Goal: Navigation & Orientation: Find specific page/section

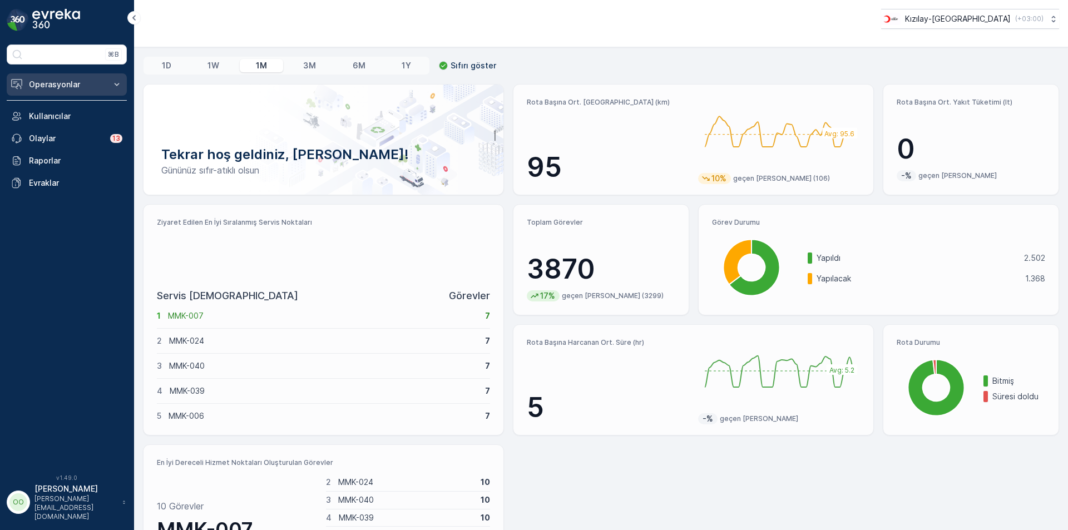
click at [82, 91] on button "Operasyonlar" at bounding box center [67, 84] width 120 height 22
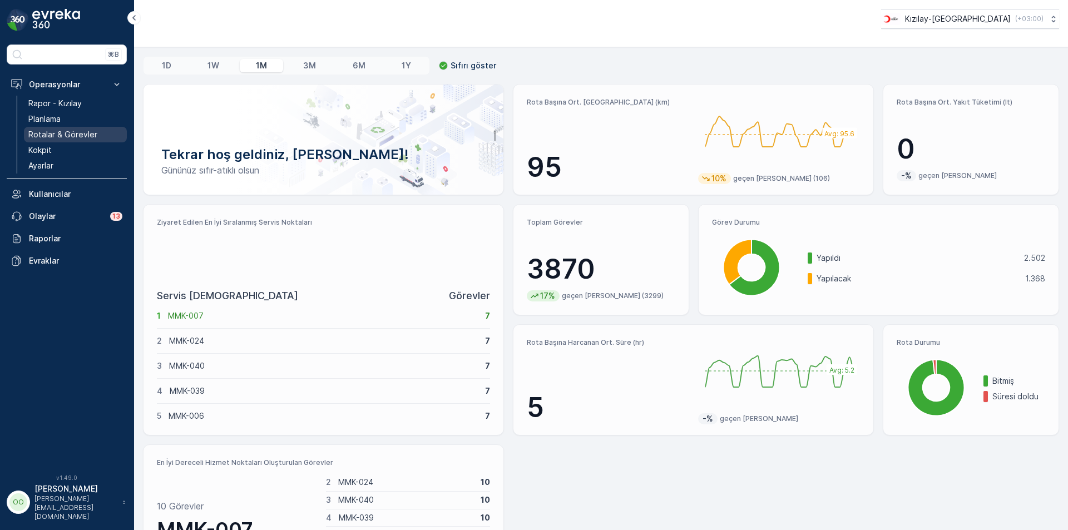
click at [83, 132] on p "Rotalar & Görevler" at bounding box center [62, 134] width 69 height 11
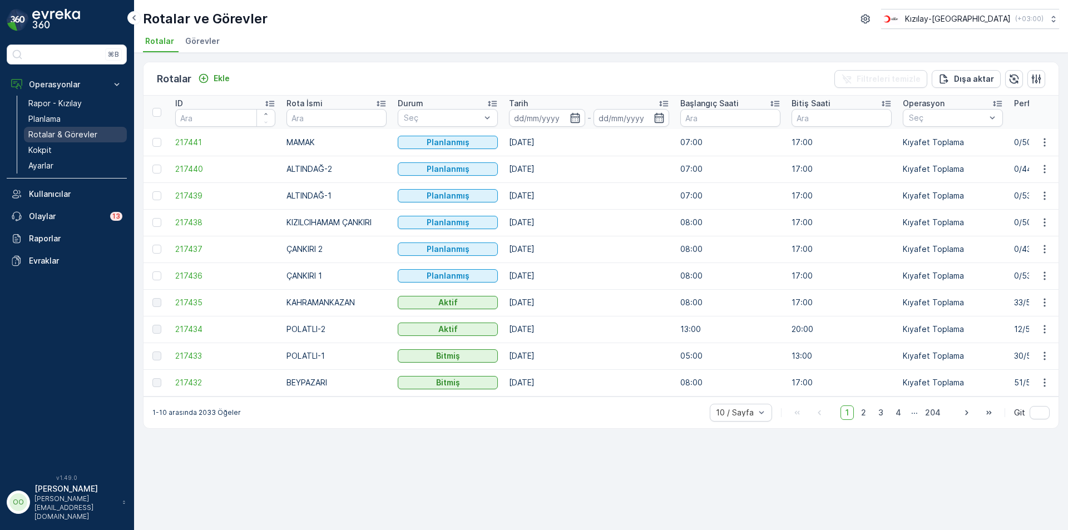
click at [67, 139] on p "Rotalar & Görevler" at bounding box center [62, 134] width 69 height 11
click at [858, 418] on span "2" at bounding box center [863, 413] width 15 height 14
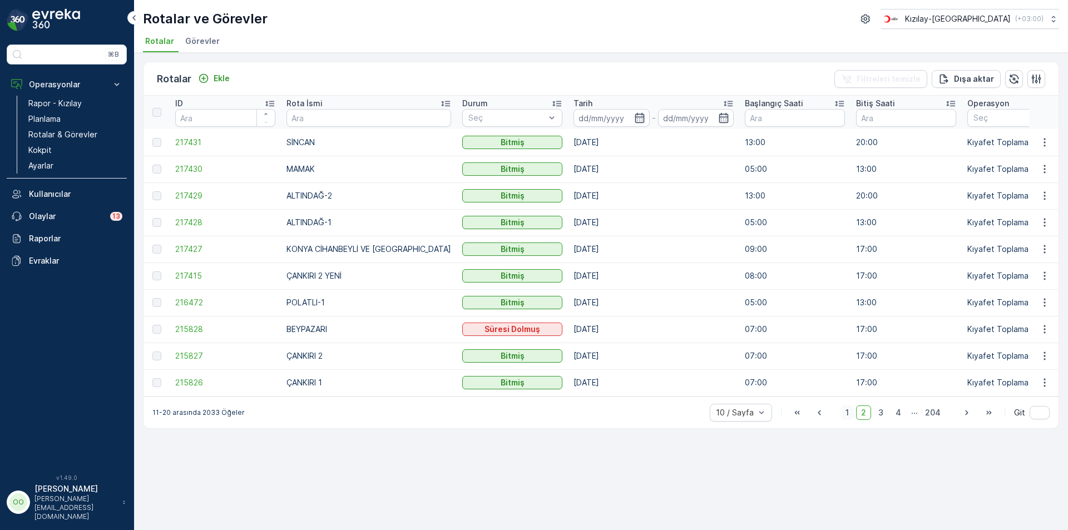
click at [843, 420] on span "1" at bounding box center [847, 413] width 13 height 14
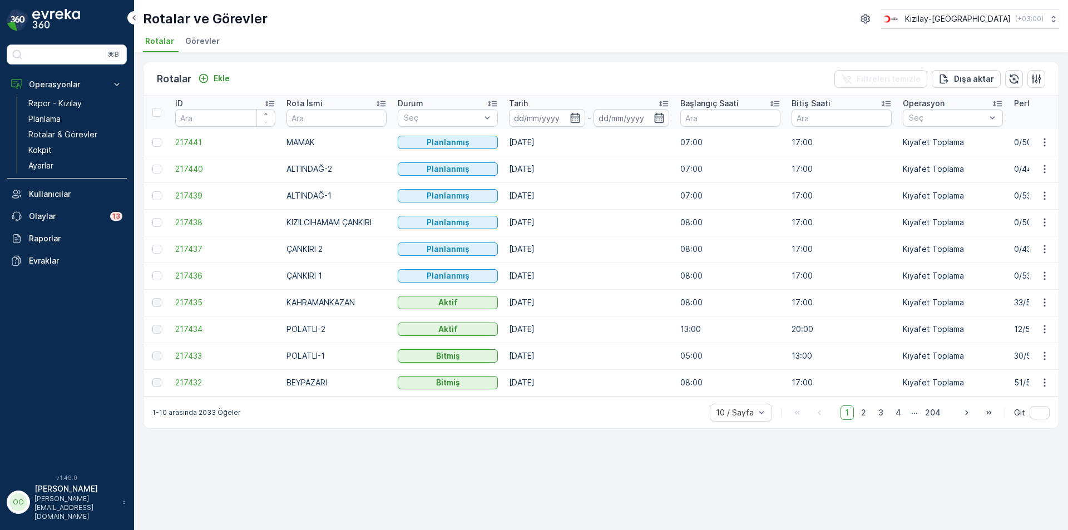
scroll to position [0, 79]
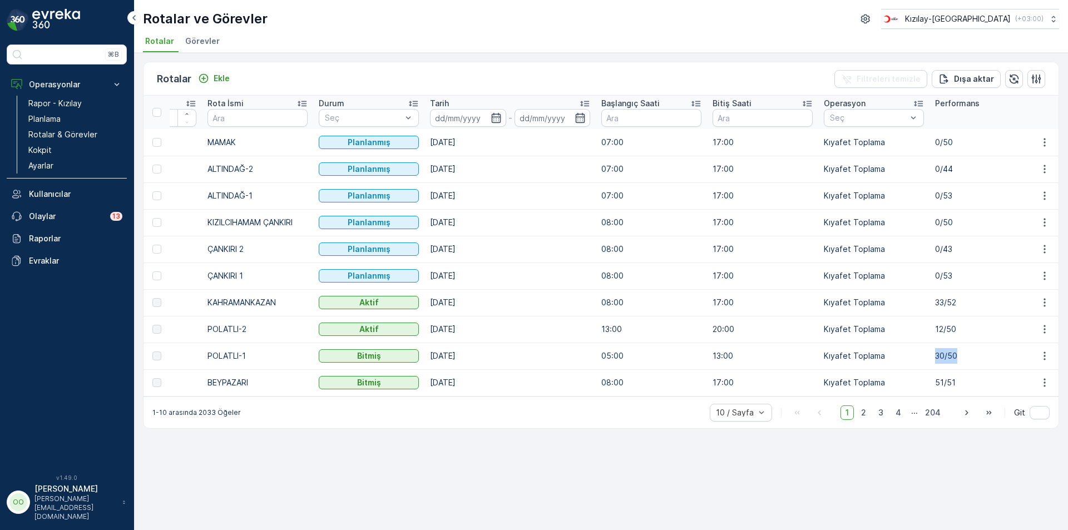
drag, startPoint x: 959, startPoint y: 358, endPoint x: 918, endPoint y: 362, distance: 40.9
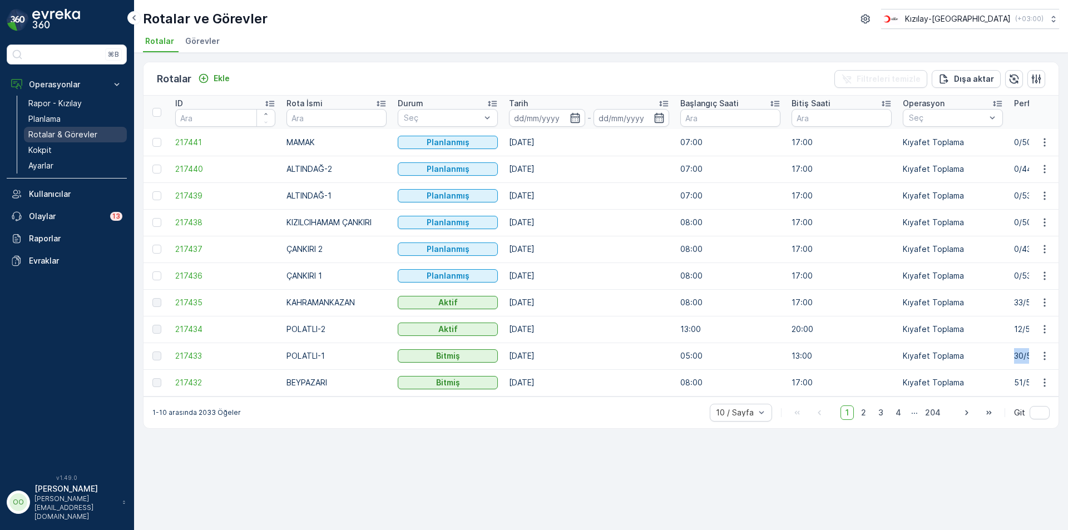
click at [71, 134] on p "Rotalar & Görevler" at bounding box center [62, 134] width 69 height 11
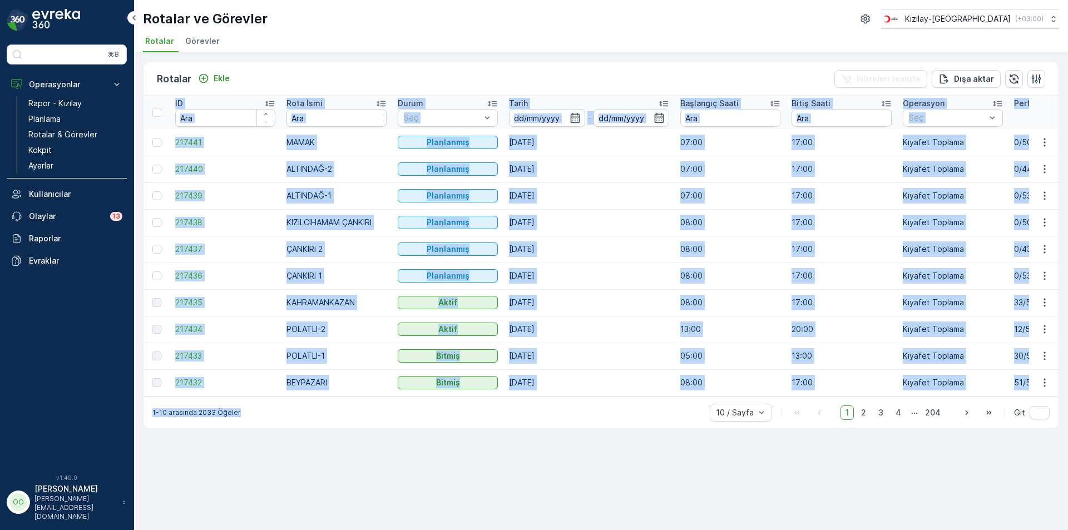
drag, startPoint x: 513, startPoint y: 403, endPoint x: 520, endPoint y: 401, distance: 7.7
click at [520, 401] on div "Rotalar Ekle Filtreleri temizle Dışa aktar ID Rota İsmi Durum Seç Tarih - Başla…" at bounding box center [601, 245] width 916 height 367
click at [711, 363] on td "05:00" at bounding box center [730, 356] width 111 height 27
drag, startPoint x: 461, startPoint y: 396, endPoint x: 479, endPoint y: 398, distance: 18.4
click at [479, 397] on div "ID Rota İsmi Durum Seç Tarih - Başlangıç Saati Bitiş Saati Operasyon Seç Perfor…" at bounding box center [601, 246] width 915 height 301
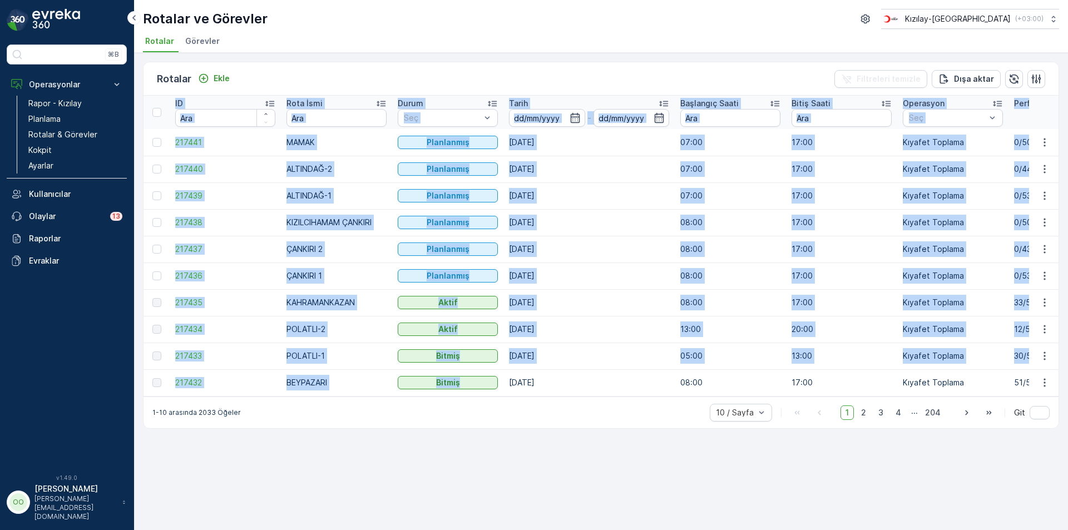
click at [556, 367] on td "[DATE]" at bounding box center [588, 356] width 171 height 27
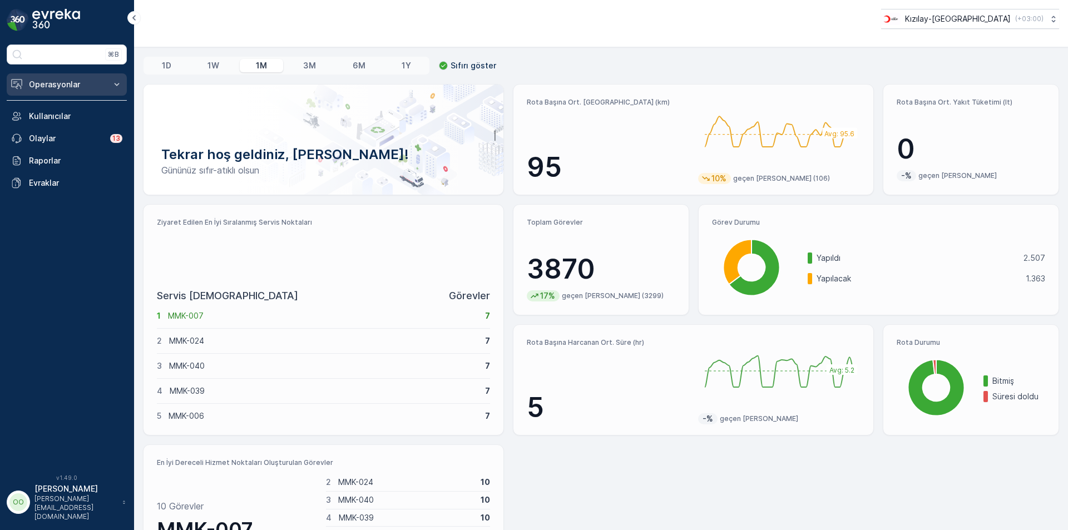
click at [41, 82] on p "Operasyonlar" at bounding box center [67, 84] width 76 height 11
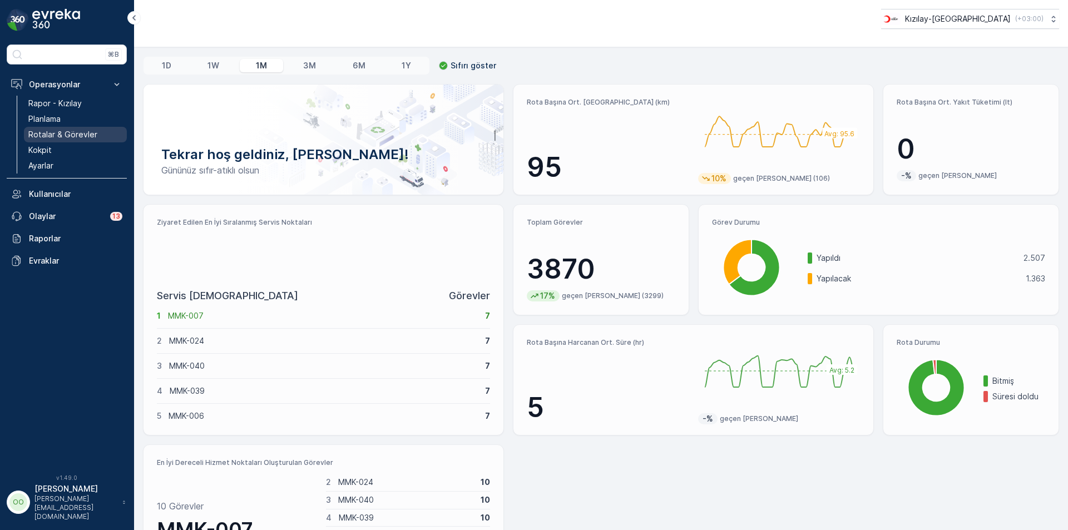
click at [75, 140] on p "Rotalar & Görevler" at bounding box center [62, 134] width 69 height 11
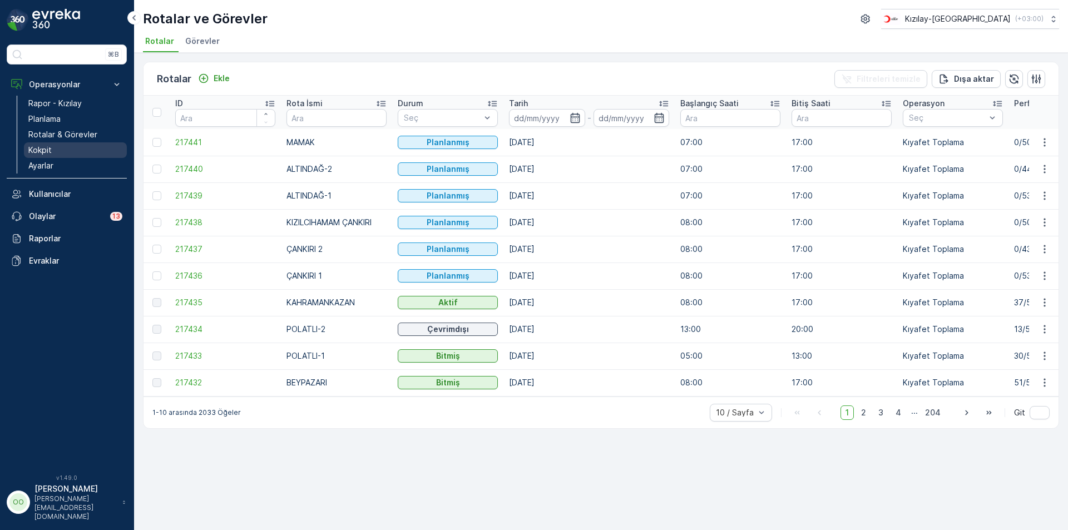
click at [54, 149] on link "Kokpit" at bounding box center [75, 150] width 103 height 16
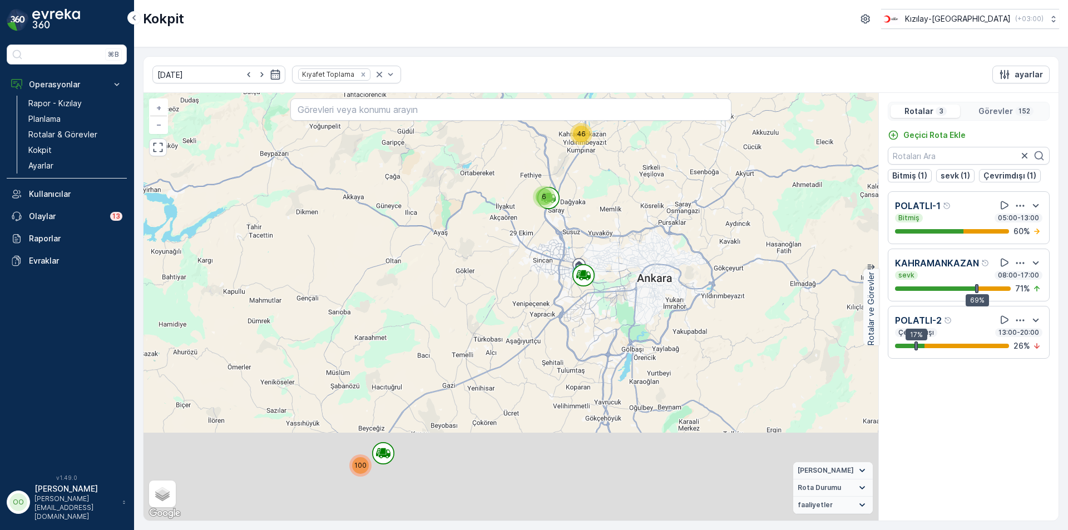
drag, startPoint x: 550, startPoint y: 442, endPoint x: 550, endPoint y: 340, distance: 102.4
click at [550, 340] on div "6 46 100 + − Uydu Yol haritası Arazi Karışık Leaflet Klavye kısayolları Harita …" at bounding box center [511, 307] width 735 height 428
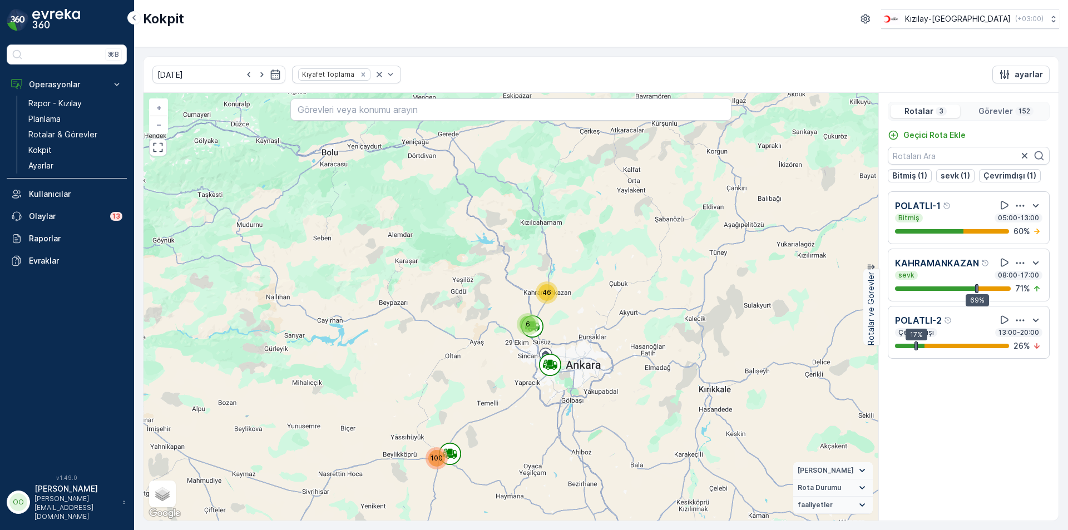
drag, startPoint x: 633, startPoint y: 260, endPoint x: 601, endPoint y: 315, distance: 63.8
click at [601, 315] on div "6 46 100 + − Uydu Yol haritası Arazi Karışık Leaflet Klavye kısayolları Harita …" at bounding box center [511, 307] width 735 height 428
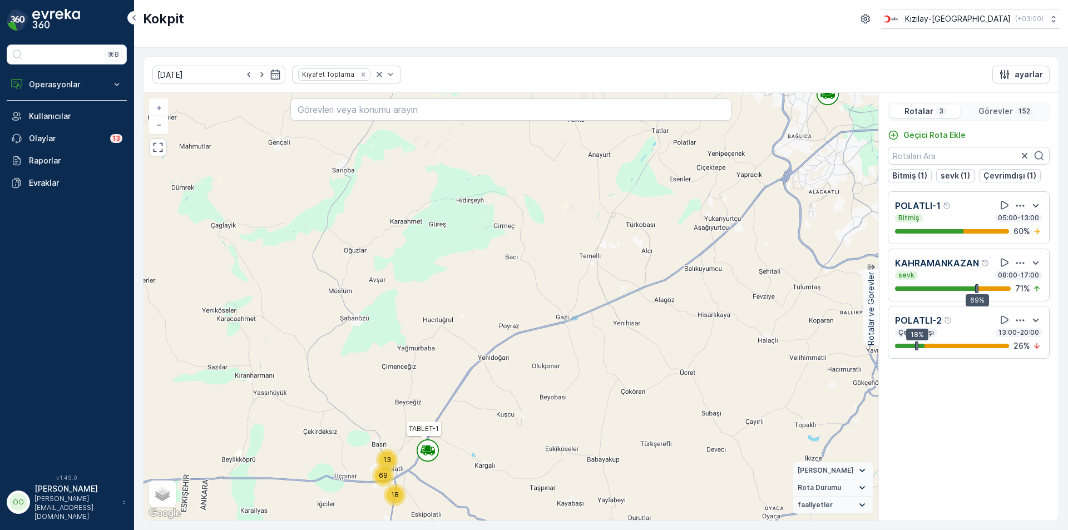
drag, startPoint x: 431, startPoint y: 447, endPoint x: 433, endPoint y: 426, distance: 21.2
click at [433, 440] on circle at bounding box center [427, 450] width 21 height 21
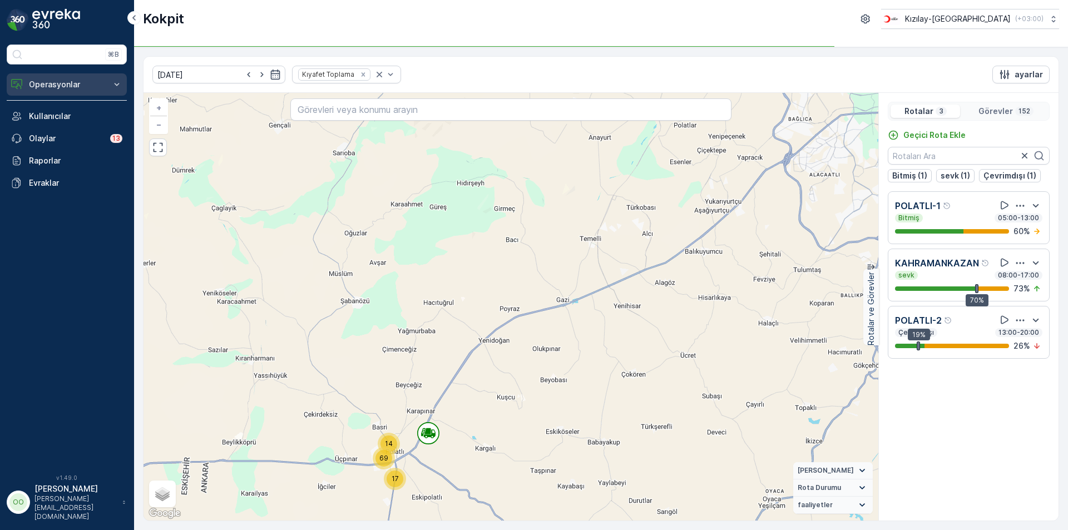
click at [79, 87] on p "Operasyonlar" at bounding box center [67, 84] width 76 height 11
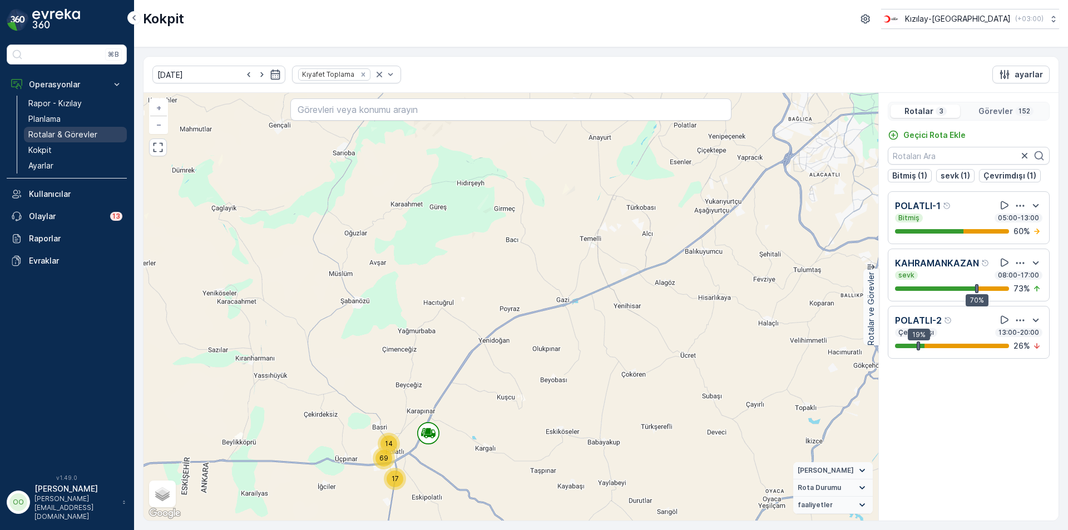
click at [79, 136] on p "Rotalar & Görevler" at bounding box center [62, 134] width 69 height 11
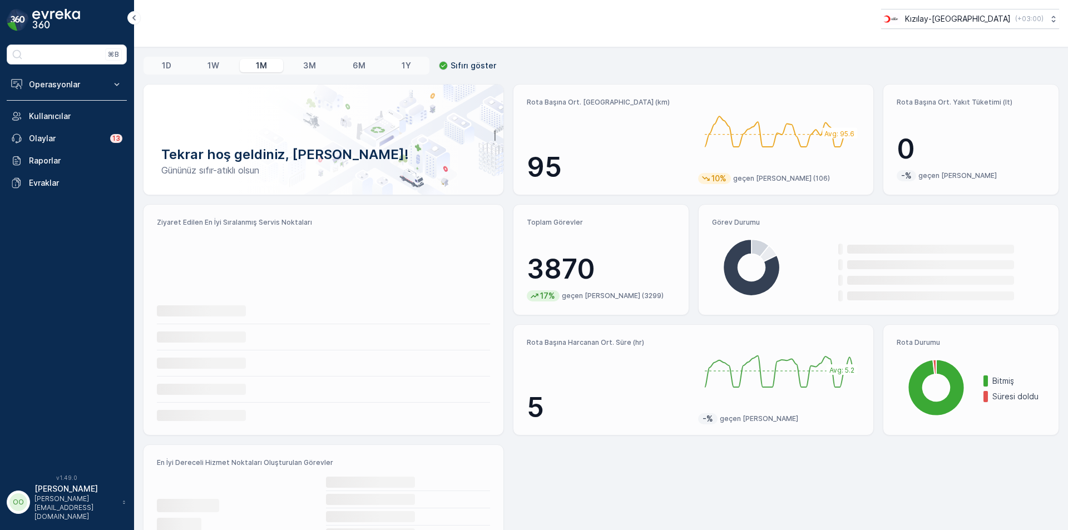
click at [126, 507] on icon at bounding box center [124, 502] width 6 height 11
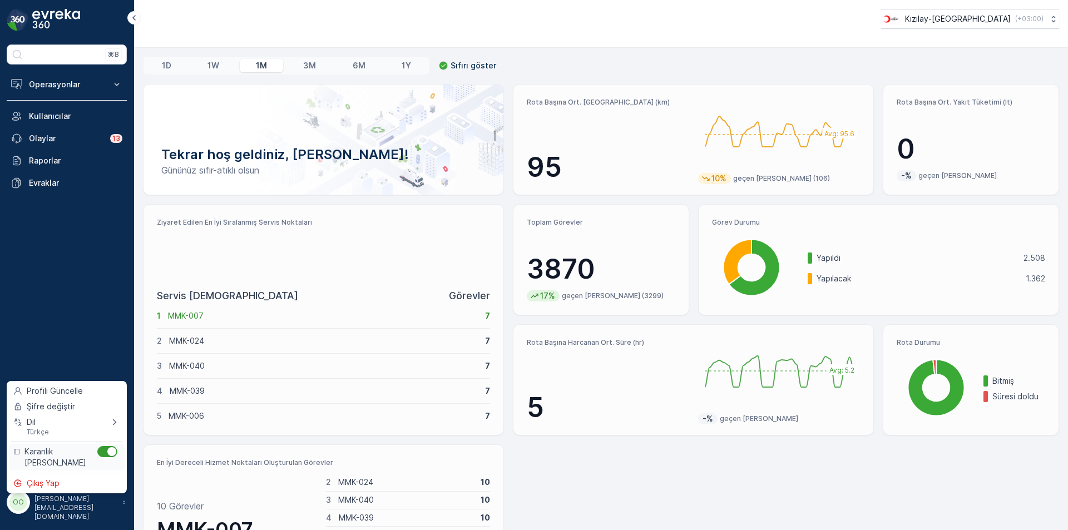
click at [103, 456] on div "Menu" at bounding box center [107, 451] width 20 height 11
click at [97, 446] on input "Menu" at bounding box center [97, 446] width 0 height 0
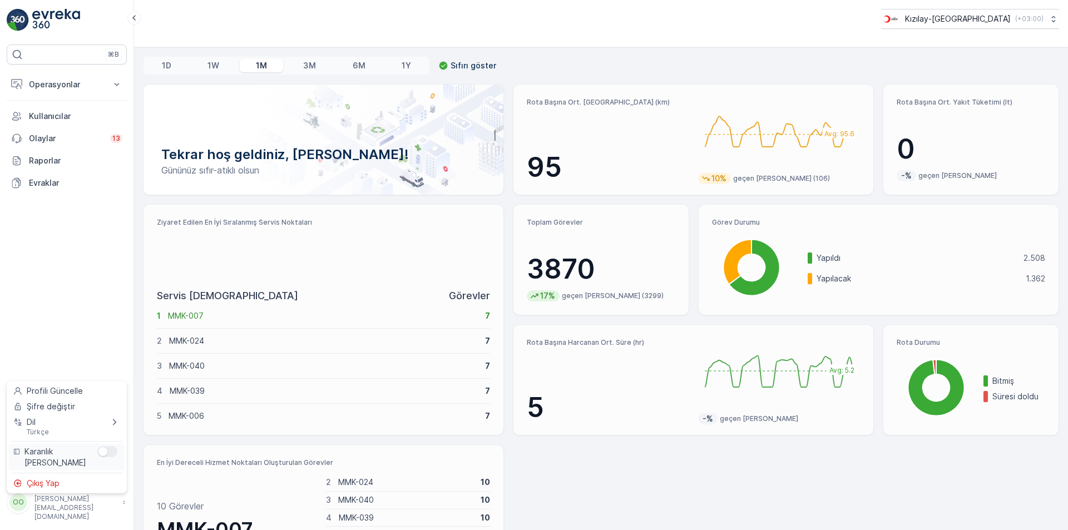
click at [105, 455] on div "Menu" at bounding box center [102, 451] width 9 height 9
click at [97, 446] on input "Menu" at bounding box center [97, 446] width 0 height 0
